Goal: Information Seeking & Learning: Learn about a topic

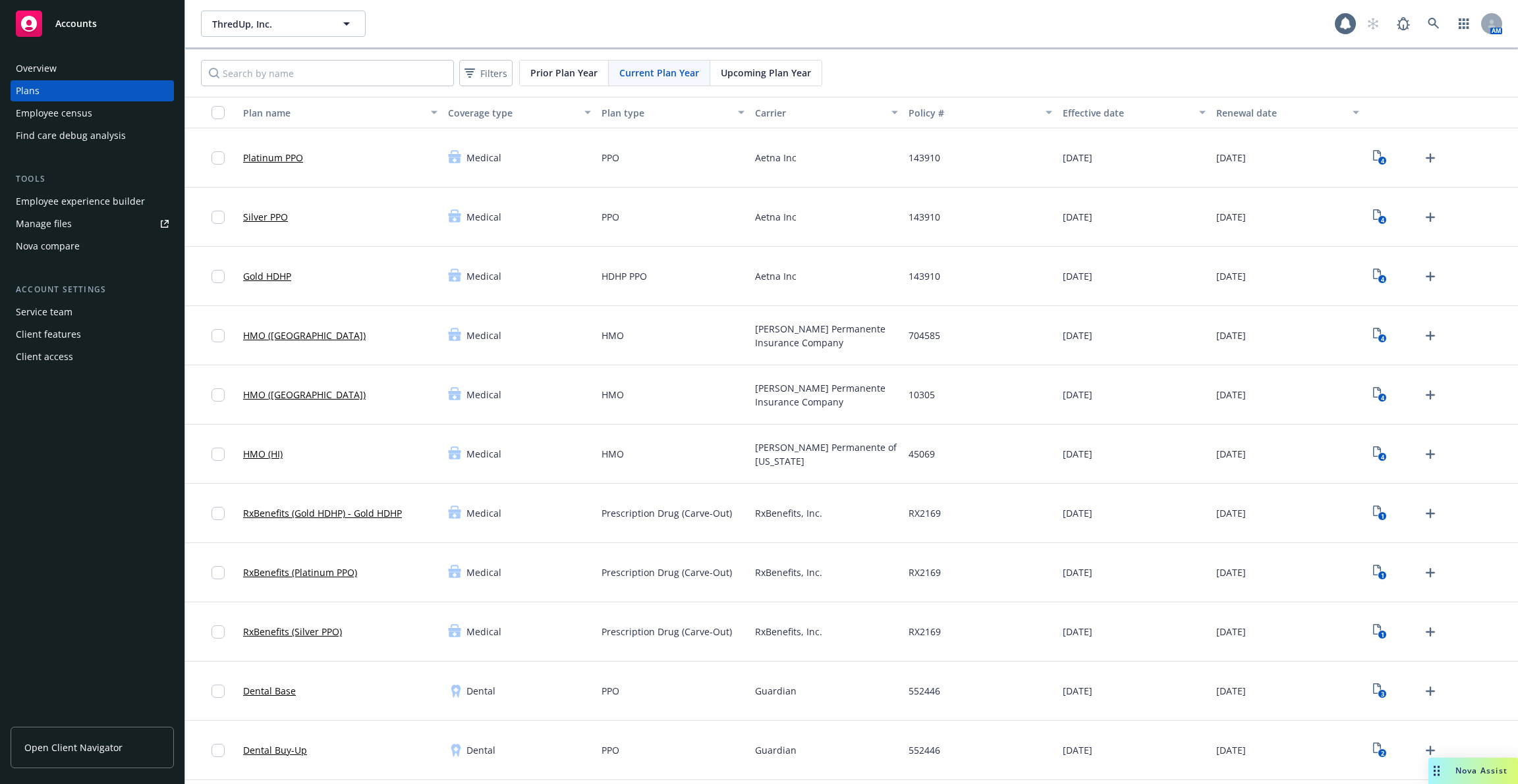
click at [866, 69] on div "Filters Prior Plan Year Current Plan Year Upcoming Plan Year" at bounding box center [851, 74] width 1333 height 48
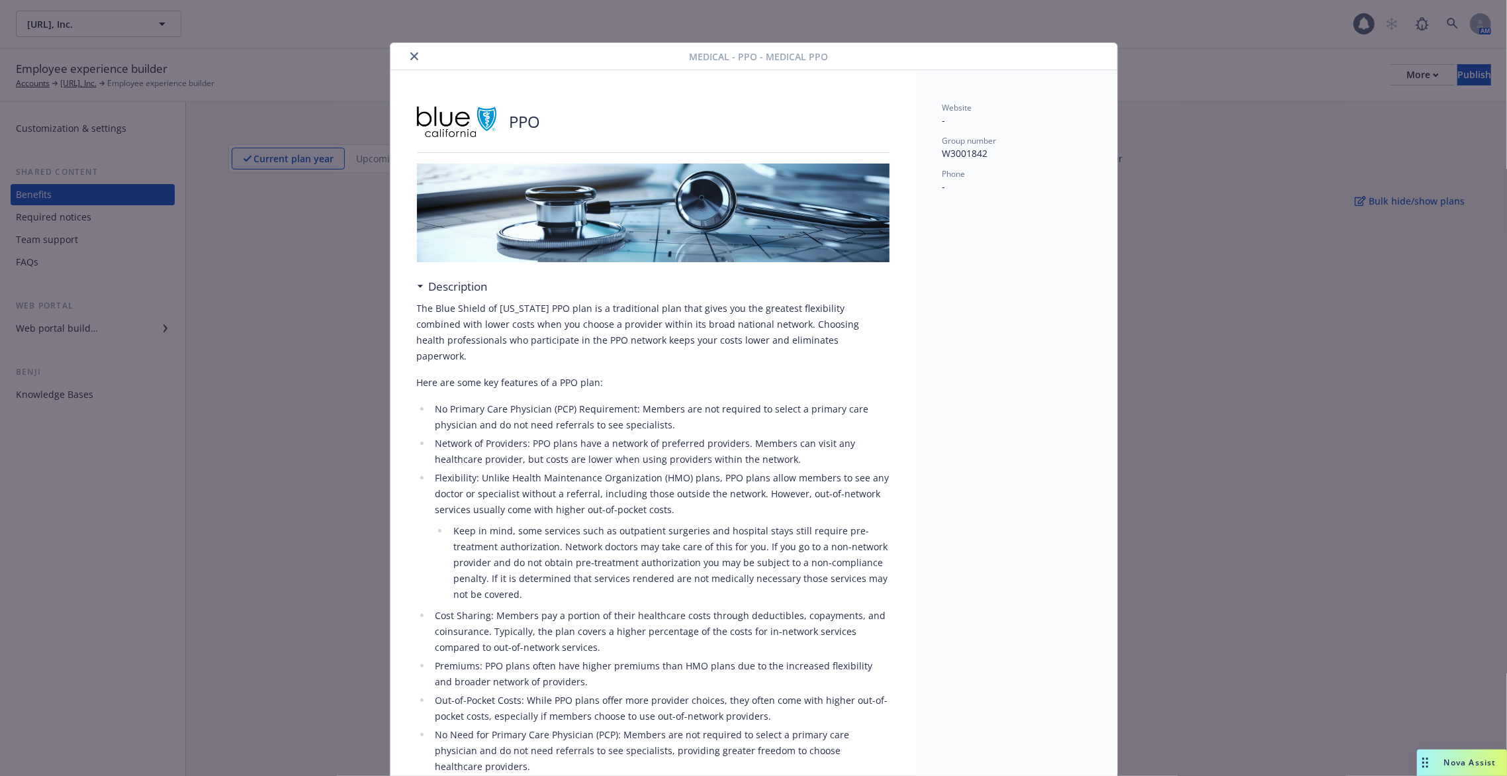
scroll to position [40, 0]
